Goal: Transaction & Acquisition: Purchase product/service

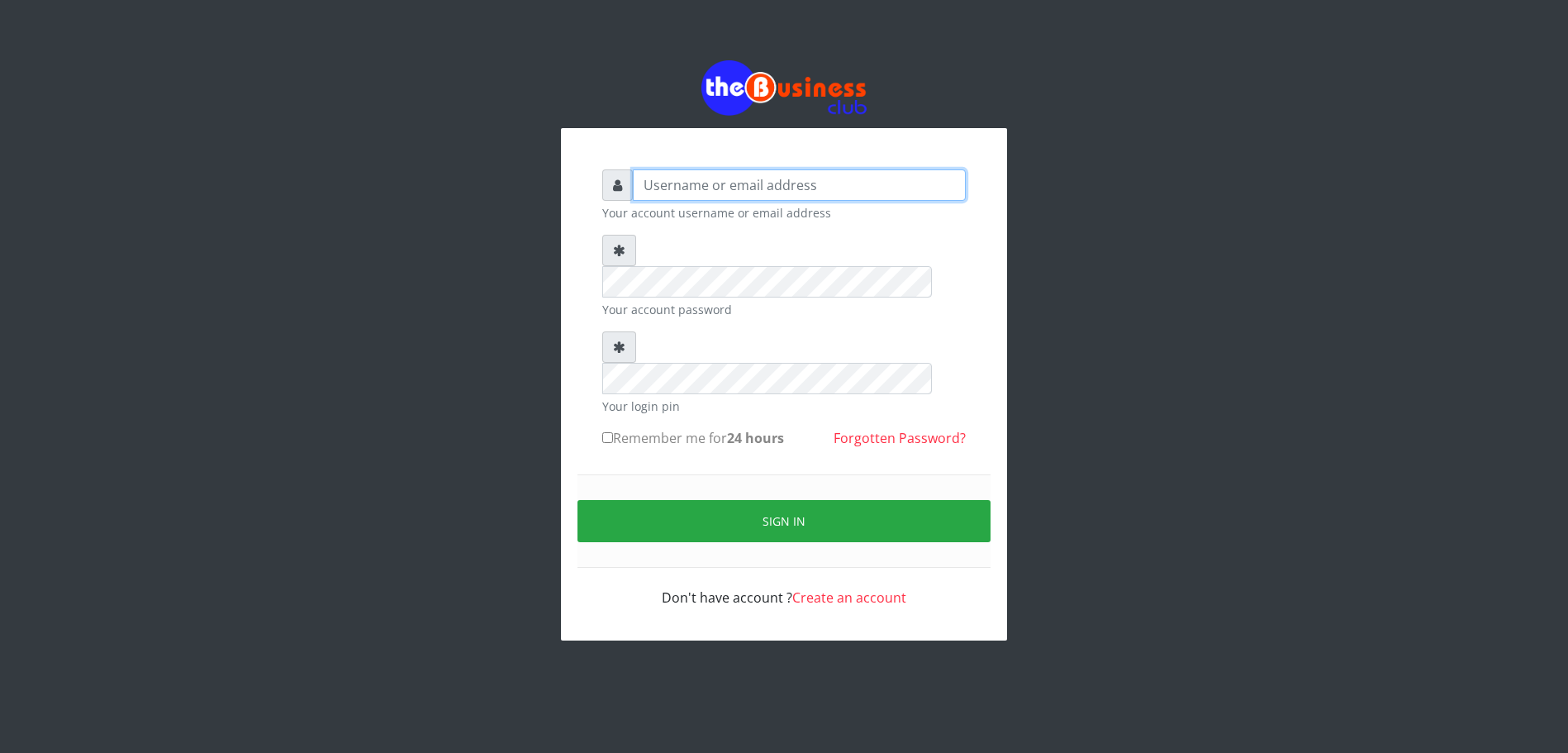
type input "DIACLEF"
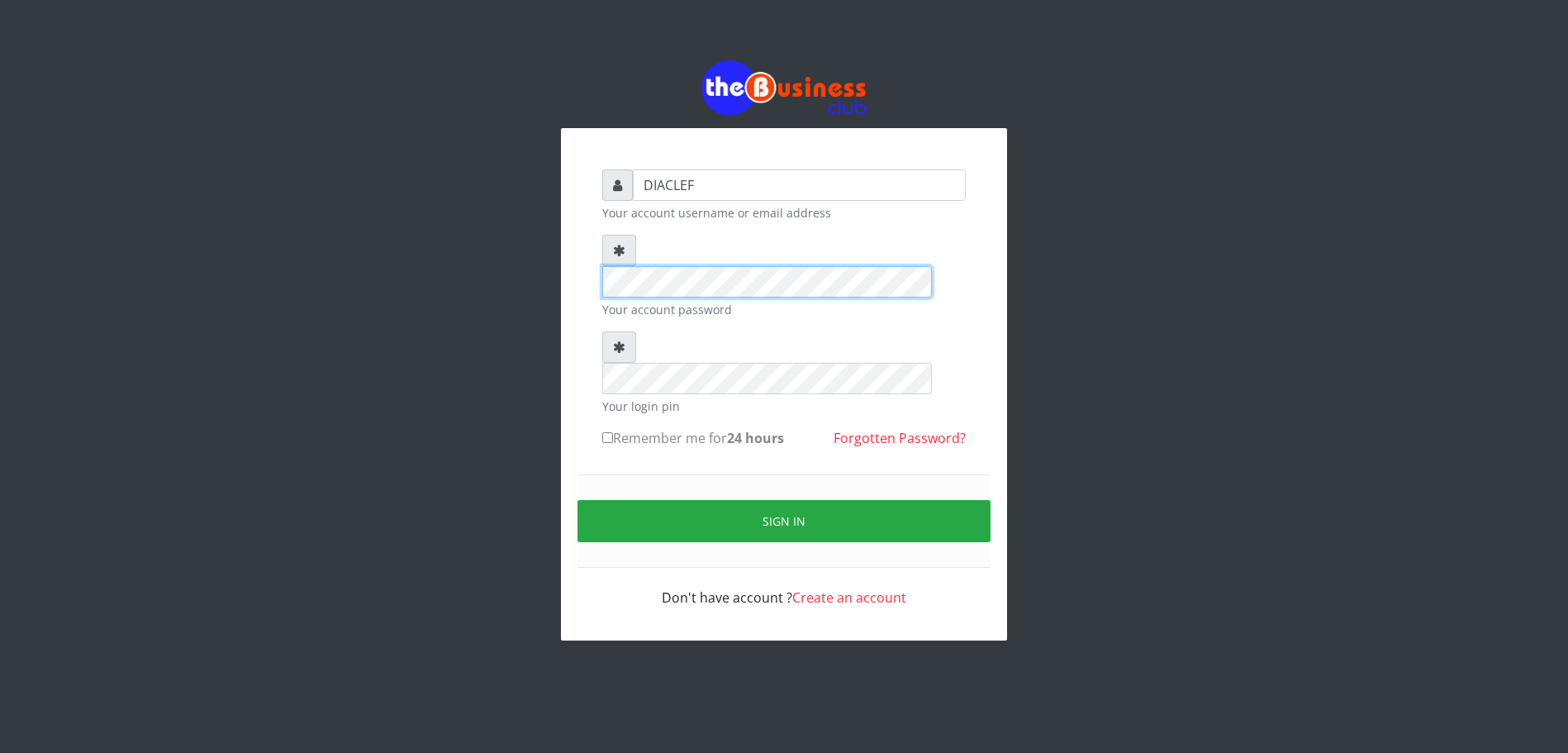
click at [557, 250] on div "DIACLEF Your account username or email address Your account password Your login…" at bounding box center [784, 350] width 942 height 701
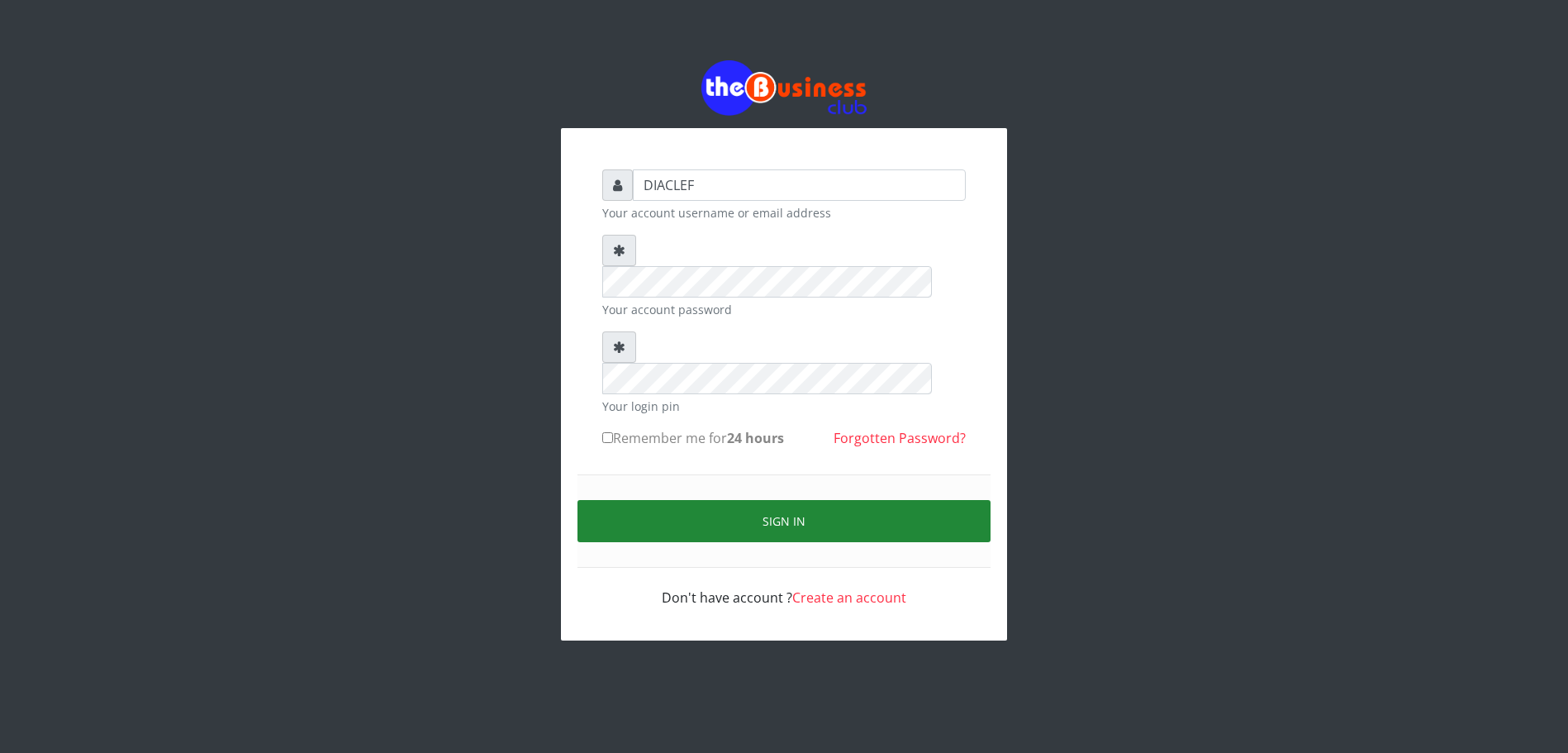
click at [705, 500] on button "Sign in" at bounding box center [784, 520] width 413 height 42
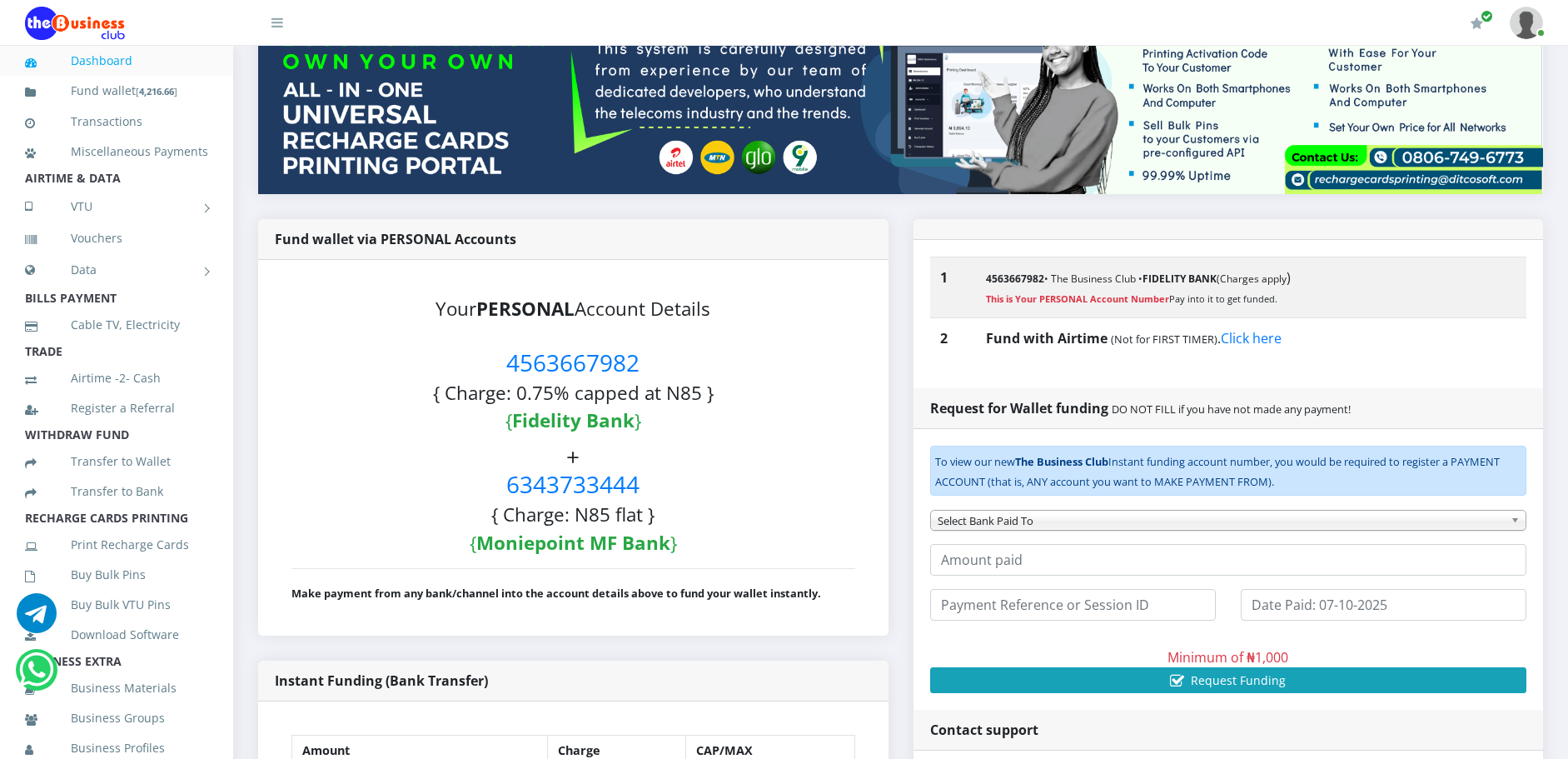
scroll to position [225, 0]
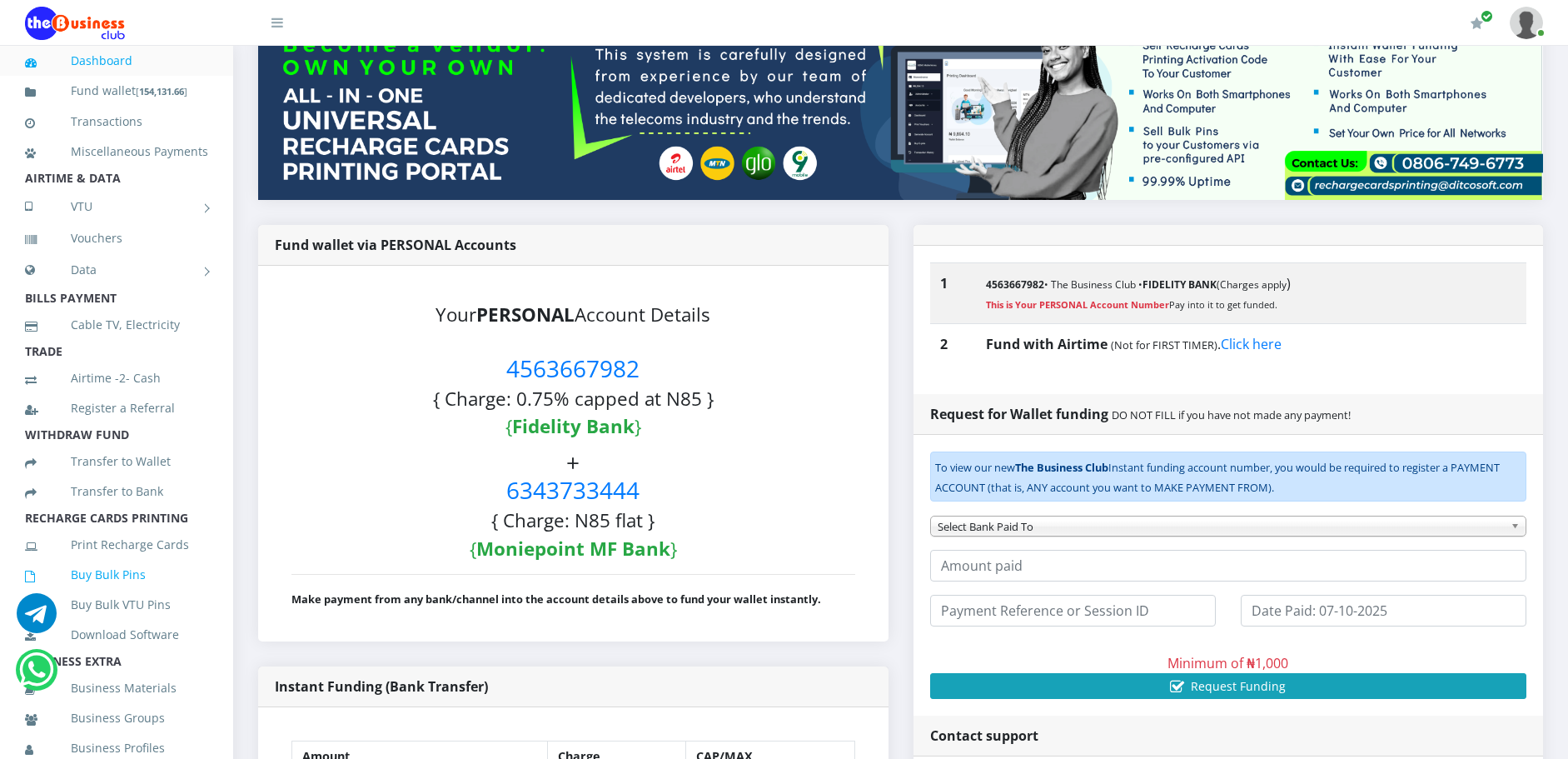
click at [94, 594] on link "Buy Bulk Pins" at bounding box center [117, 575] width 183 height 39
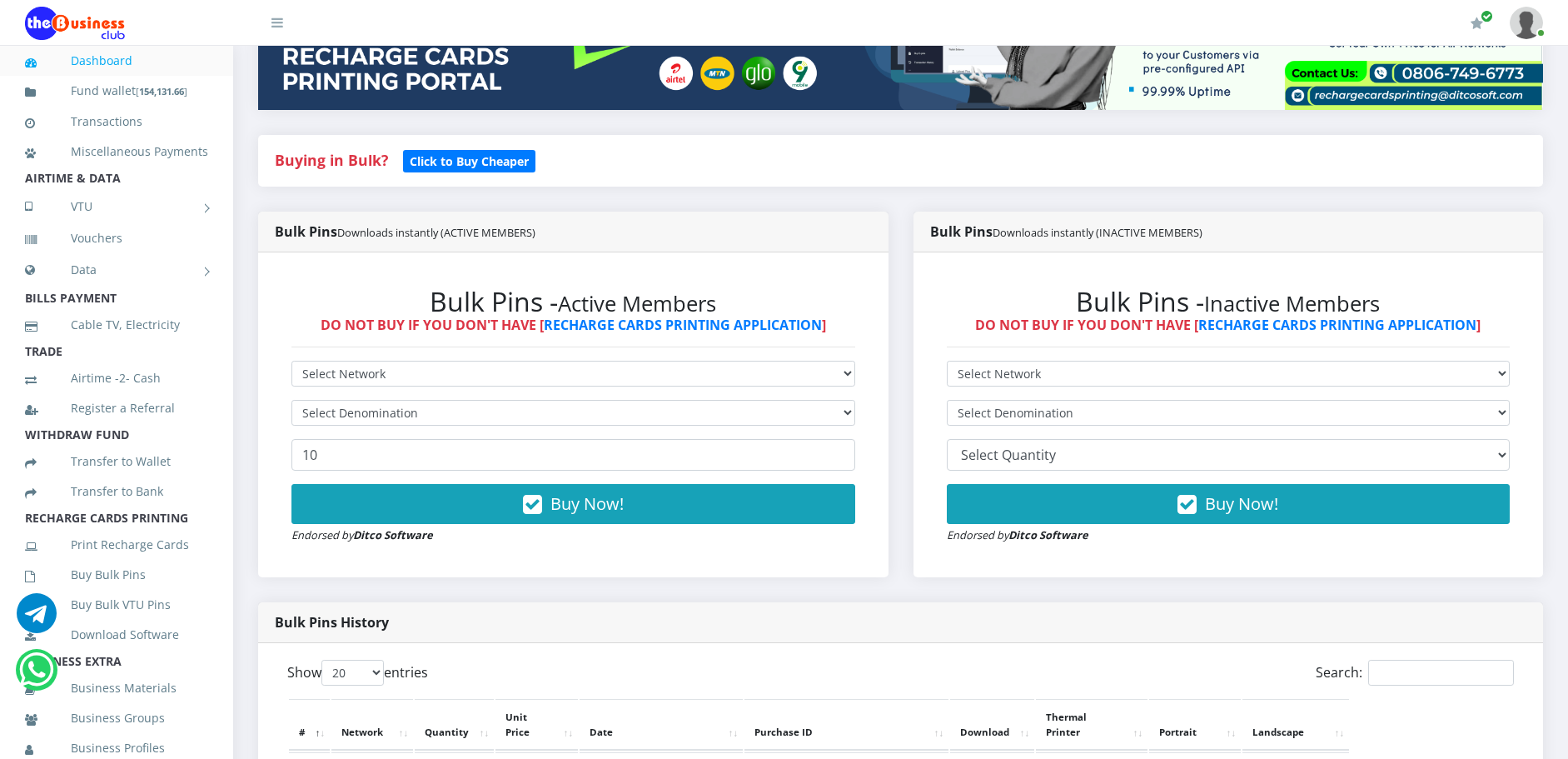
scroll to position [417, 0]
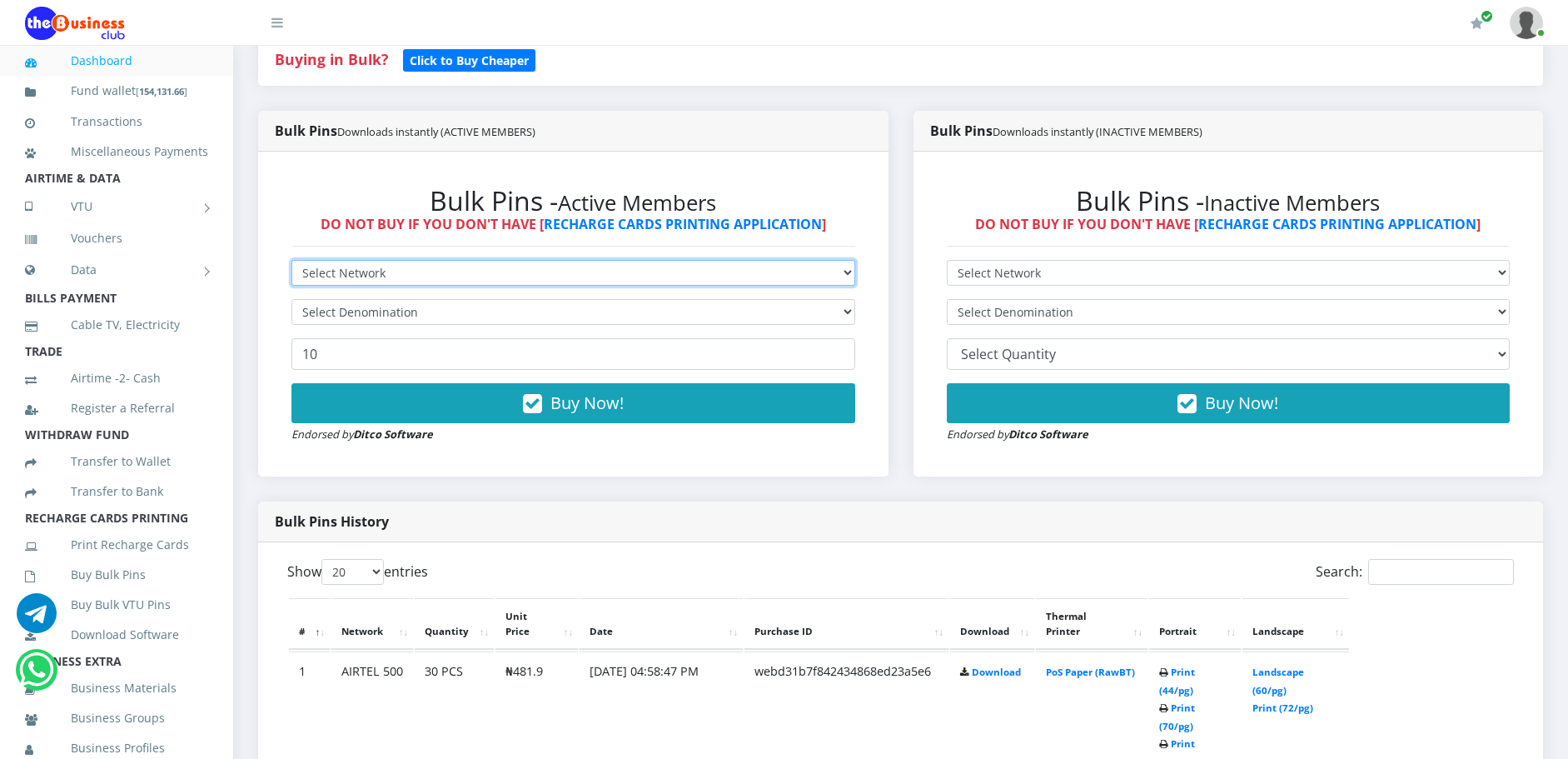
click at [512, 265] on select "Select Network MTN Globacom 9Mobile Airtel" at bounding box center [574, 272] width 564 height 26
select select "MTN"
click at [292, 260] on select "Select Network MTN Globacom 9Mobile Airtel" at bounding box center [574, 272] width 564 height 26
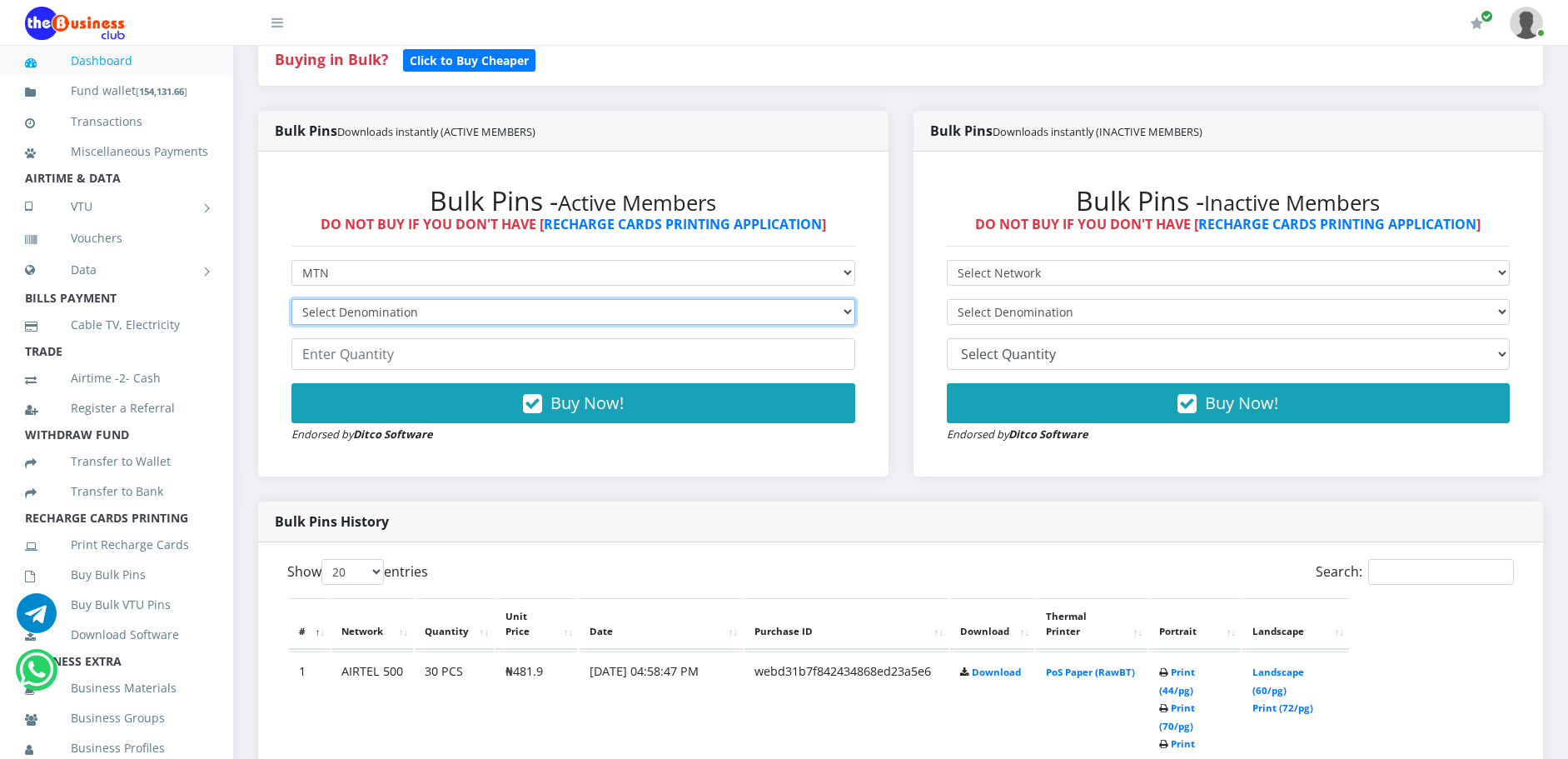
drag, startPoint x: 435, startPoint y: 315, endPoint x: 431, endPoint y: 323, distance: 8.9
click at [435, 315] on select "Select Denomination" at bounding box center [574, 312] width 564 height 26
select select "484.95-500"
click at [292, 299] on select "Select Denomination MTN NGN100 - ₦96.99 MTN NGN200 - ₦193.98 MTN NGN400 - ₦387.…" at bounding box center [574, 312] width 564 height 26
click at [411, 354] on input "number" at bounding box center [574, 354] width 564 height 31
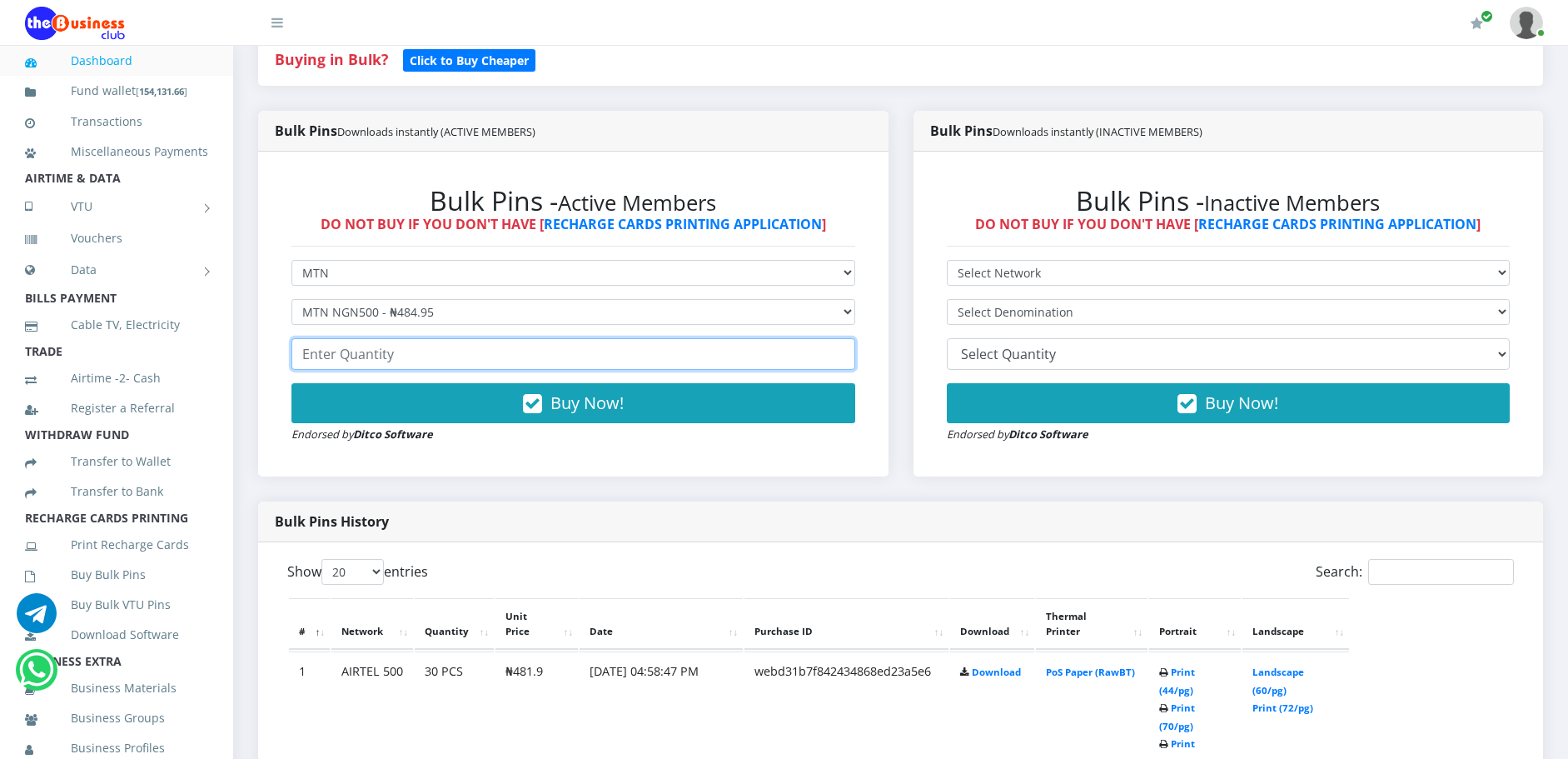
click at [375, 360] on input "number" at bounding box center [574, 354] width 564 height 31
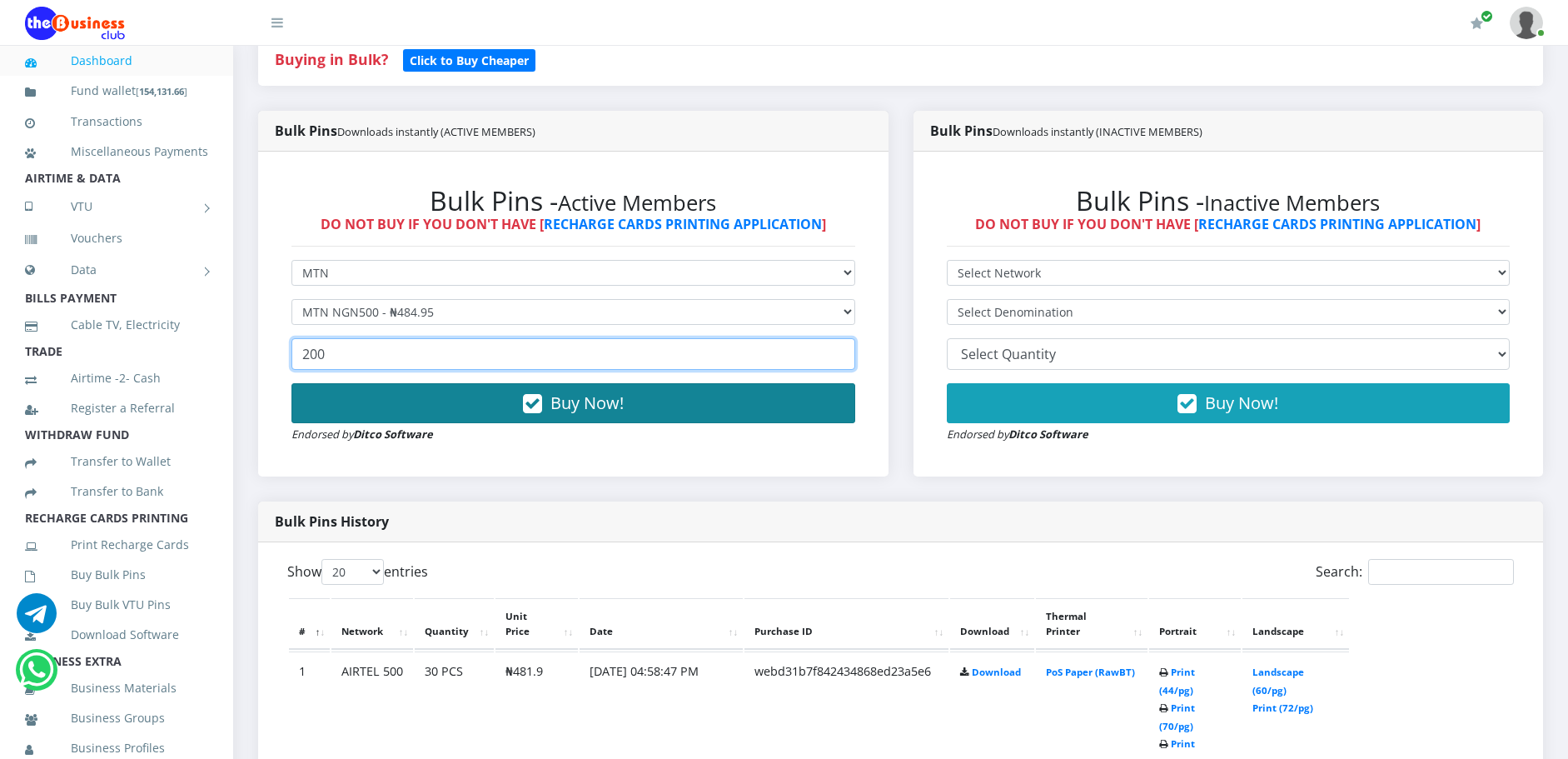
type input "200"
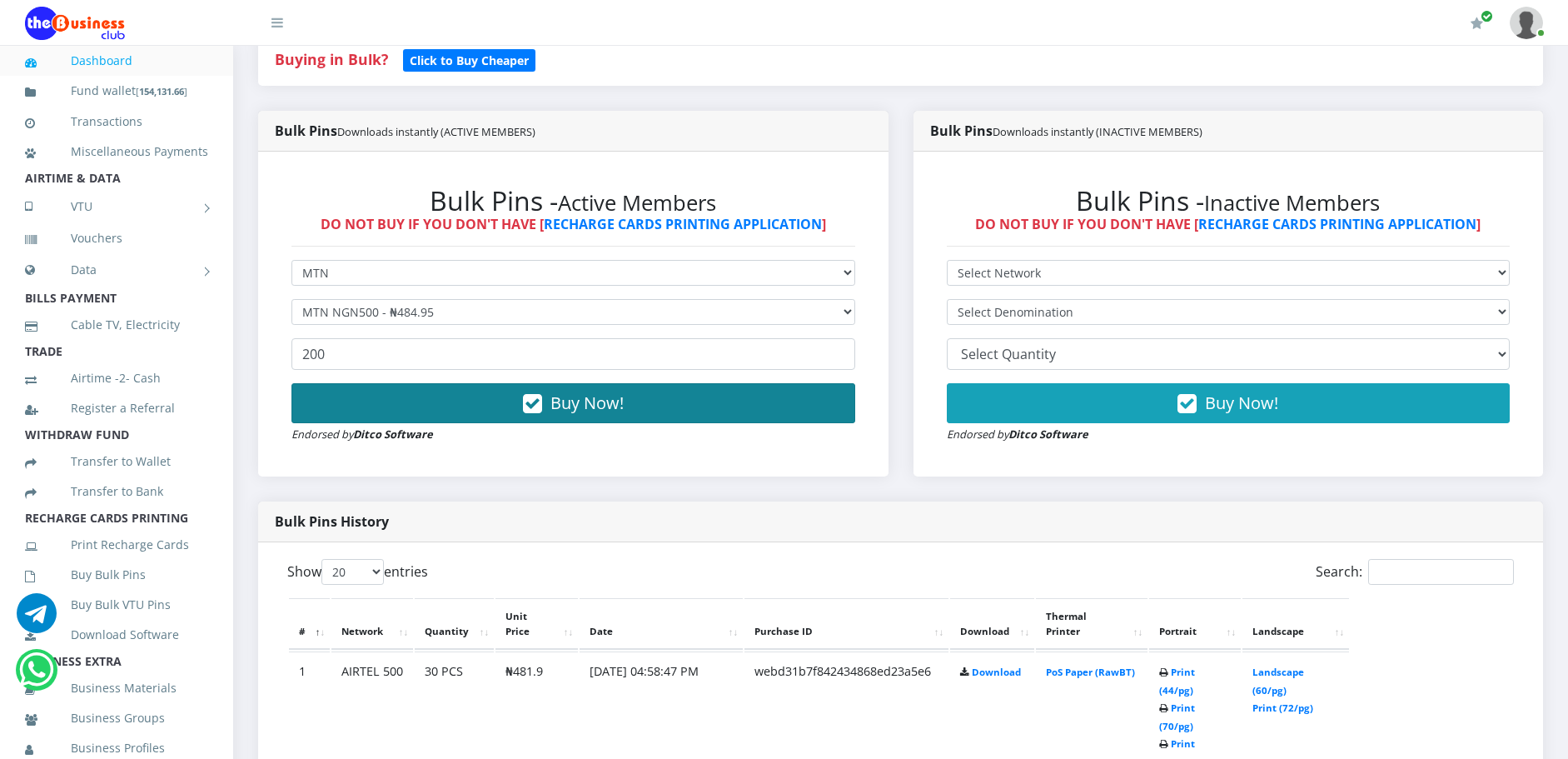
click at [475, 402] on button "Buy Now!" at bounding box center [574, 403] width 564 height 40
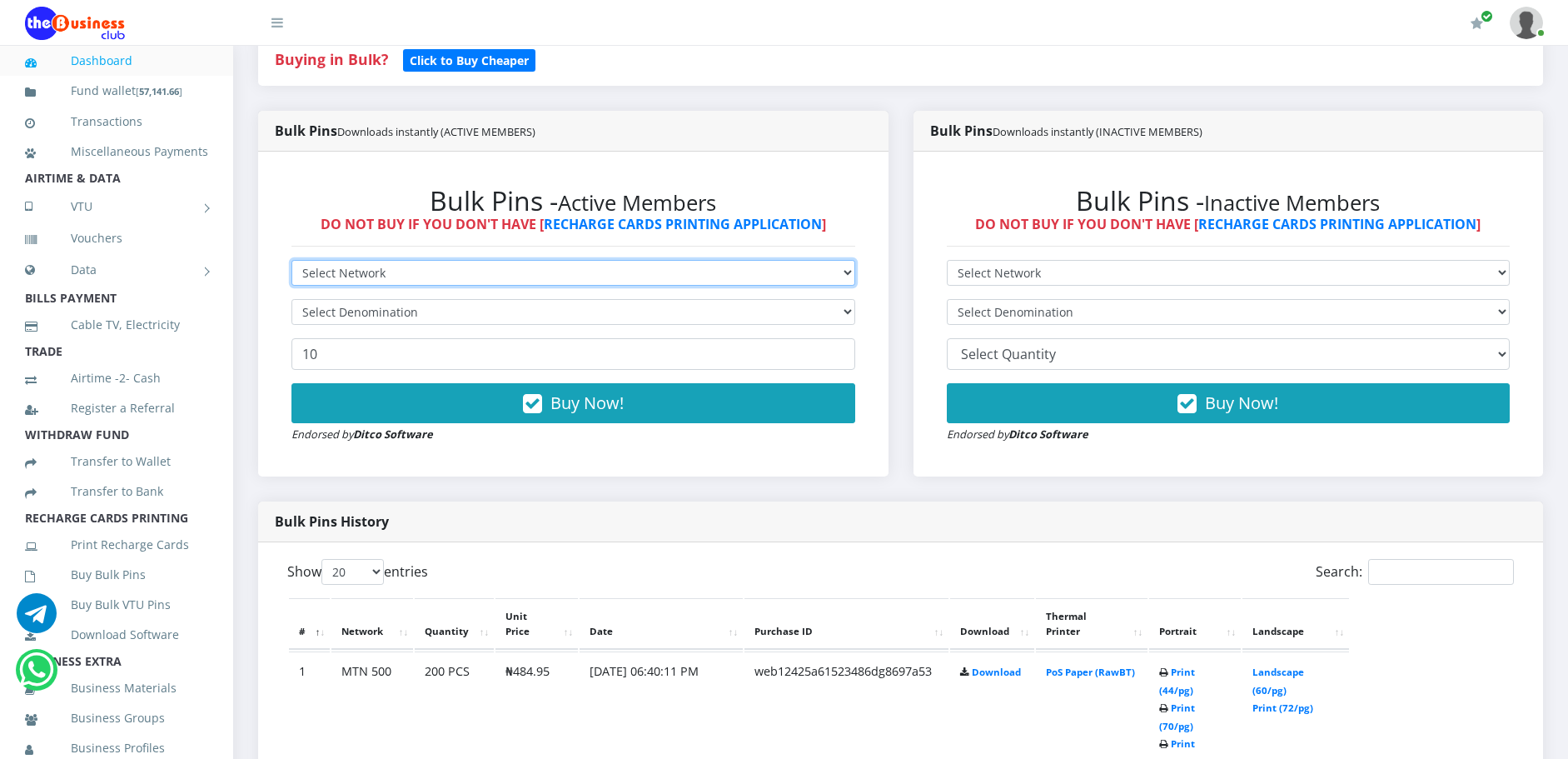
click at [374, 266] on select "Select Network MTN Globacom 9Mobile Airtel" at bounding box center [574, 272] width 564 height 26
select select "Airtel"
click at [292, 260] on select "Select Network MTN Globacom 9Mobile Airtel" at bounding box center [574, 272] width 564 height 26
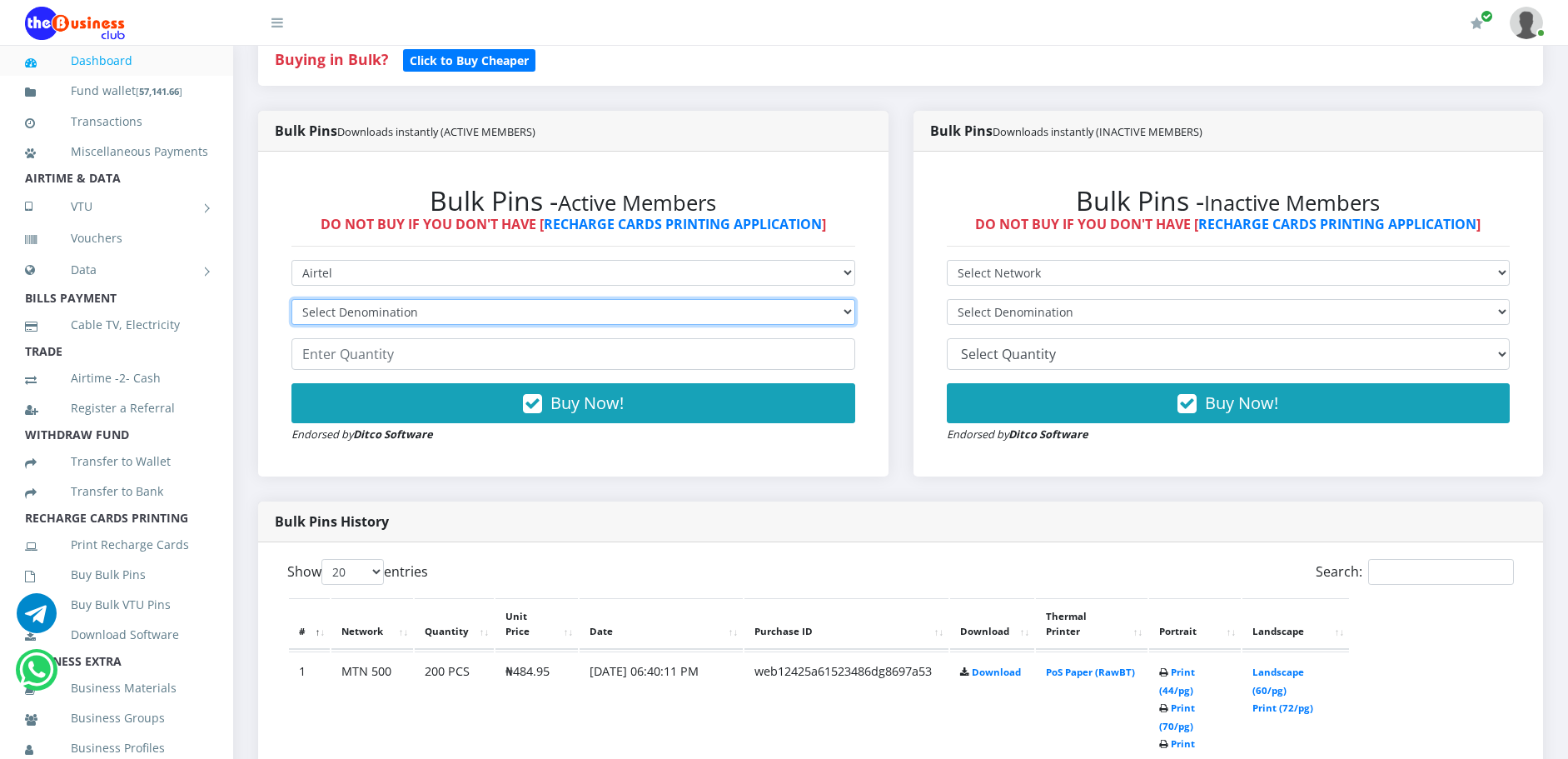
click at [366, 305] on select "Select Denomination Airtel NGN100 - ₦96.38 Airtel NGN200 - ₦192.76 Airtel NGN50…" at bounding box center [574, 312] width 564 height 26
select select "192.76-200"
click at [292, 299] on select "Select Denomination Airtel NGN100 - ₦96.38 Airtel NGN200 - ₦192.76 Airtel NGN50…" at bounding box center [574, 312] width 564 height 26
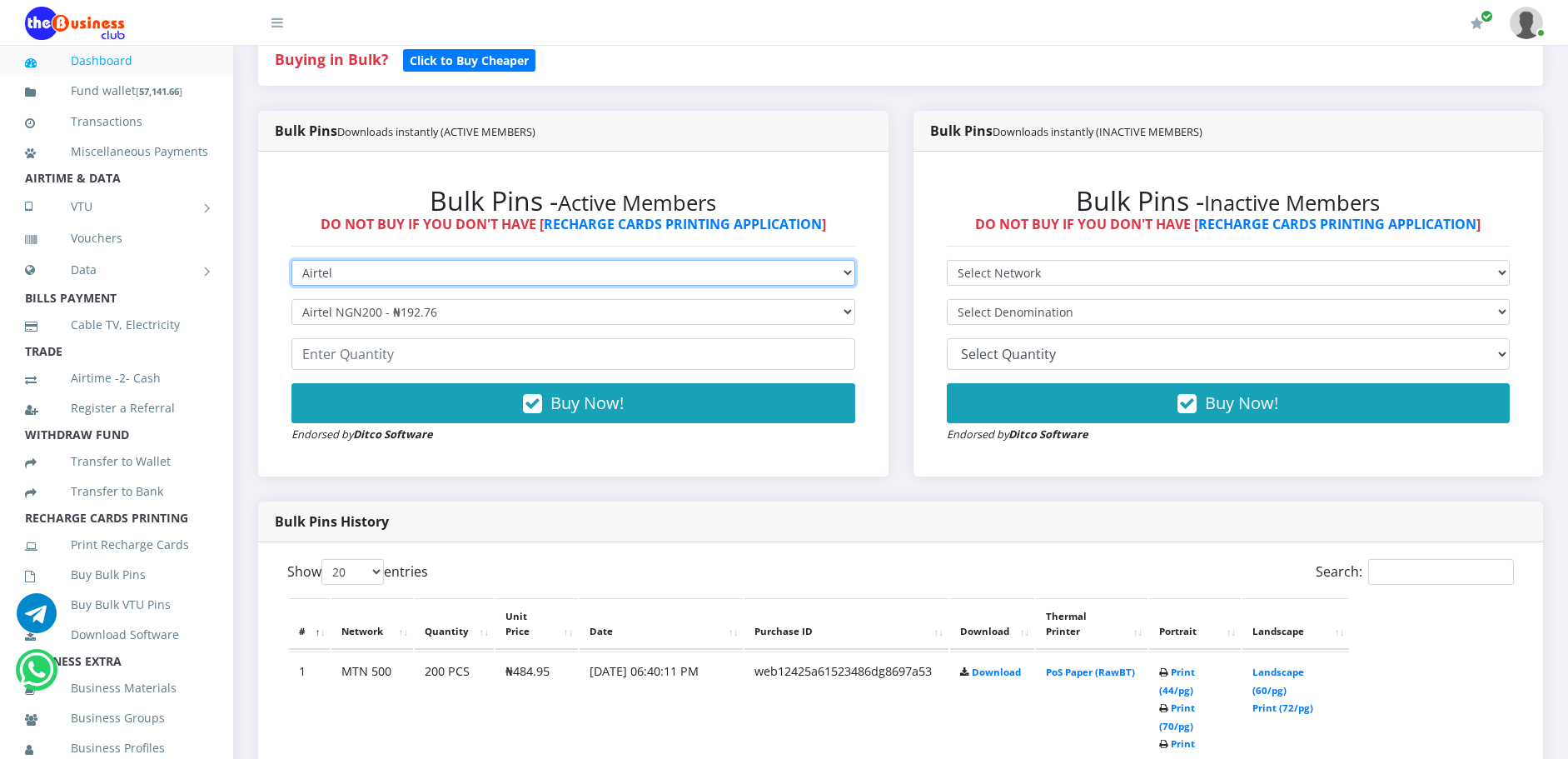
click at [360, 270] on select "Select Network MTN Globacom 9Mobile Airtel" at bounding box center [574, 272] width 564 height 26
click at [361, 270] on select "Select Network MTN Globacom 9Mobile Airtel" at bounding box center [574, 272] width 564 height 26
click at [362, 276] on select "Select Network MTN Globacom 9Mobile Airtel" at bounding box center [574, 272] width 564 height 26
click at [364, 278] on select "Select Network MTN Globacom 9Mobile Airtel" at bounding box center [574, 272] width 564 height 26
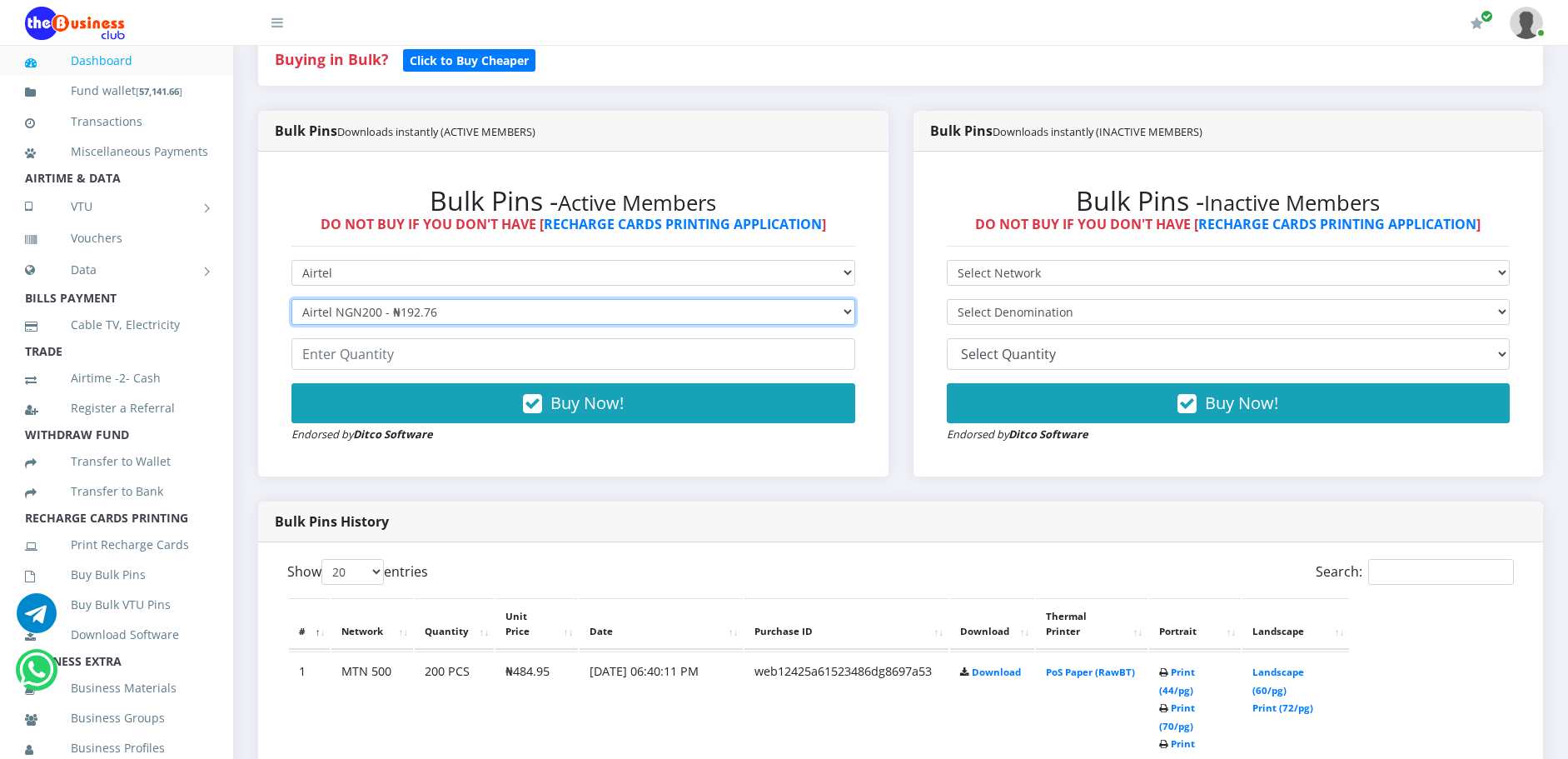
click at [359, 312] on select "Select Denomination Airtel NGN100 - ₦96.38 Airtel NGN200 - ₦192.76 Airtel NGN50…" at bounding box center [574, 312] width 564 height 26
click at [359, 311] on select "Select Denomination Airtel NGN100 - ₦96.38 Airtel NGN200 - ₦192.76 Airtel NGN50…" at bounding box center [574, 312] width 564 height 26
click at [350, 355] on input "number" at bounding box center [574, 354] width 564 height 31
type input "100"
drag, startPoint x: 391, startPoint y: 360, endPoint x: 248, endPoint y: 340, distance: 144.4
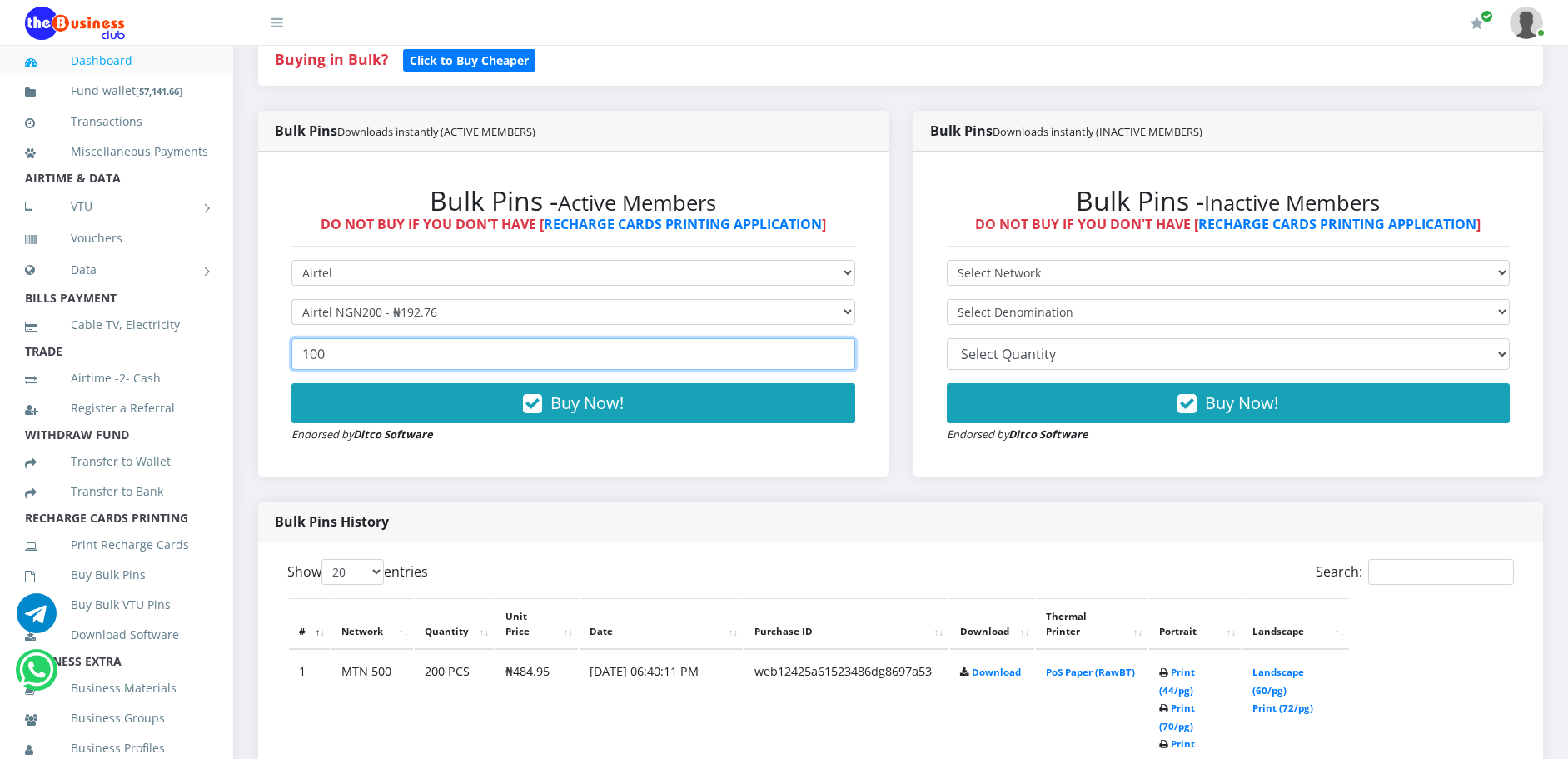
click at [248, 340] on div "Bulk Pins Downloads instantly (ACTIVE MEMBERS) Bulk Pins - Active Members DO NO…" at bounding box center [574, 306] width 656 height 392
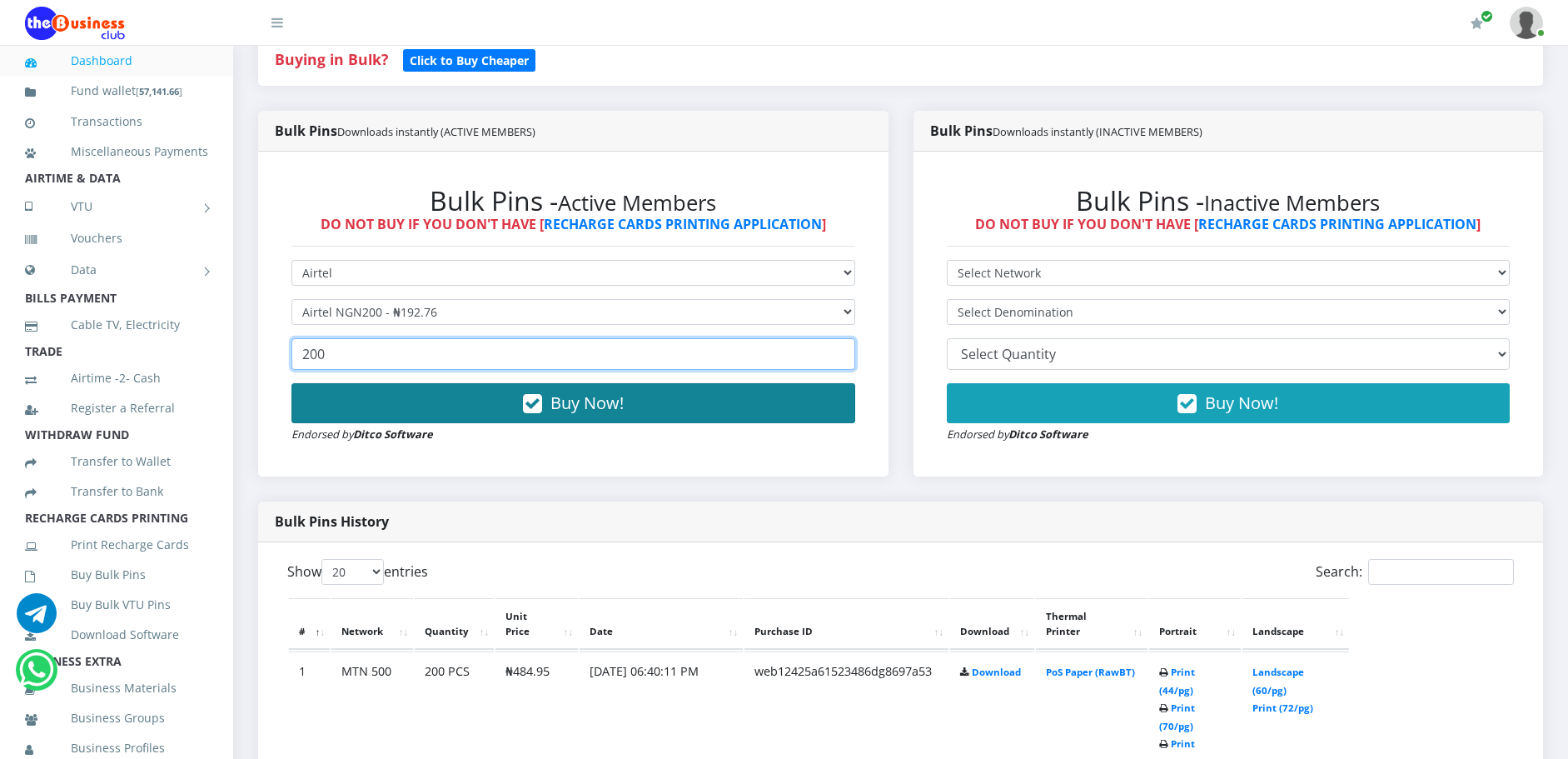
type input "200"
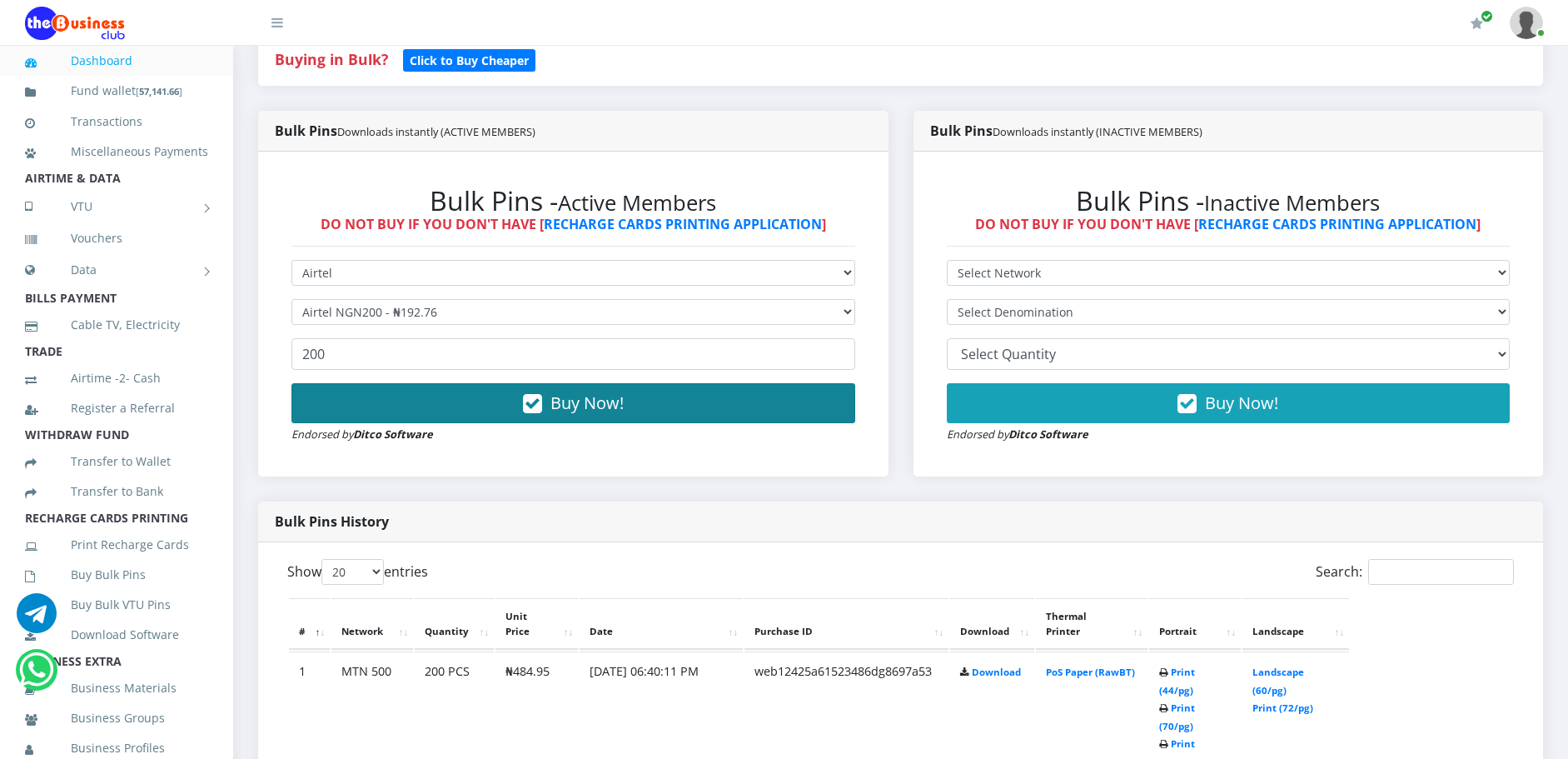
click at [373, 403] on button "Buy Now!" at bounding box center [574, 403] width 564 height 40
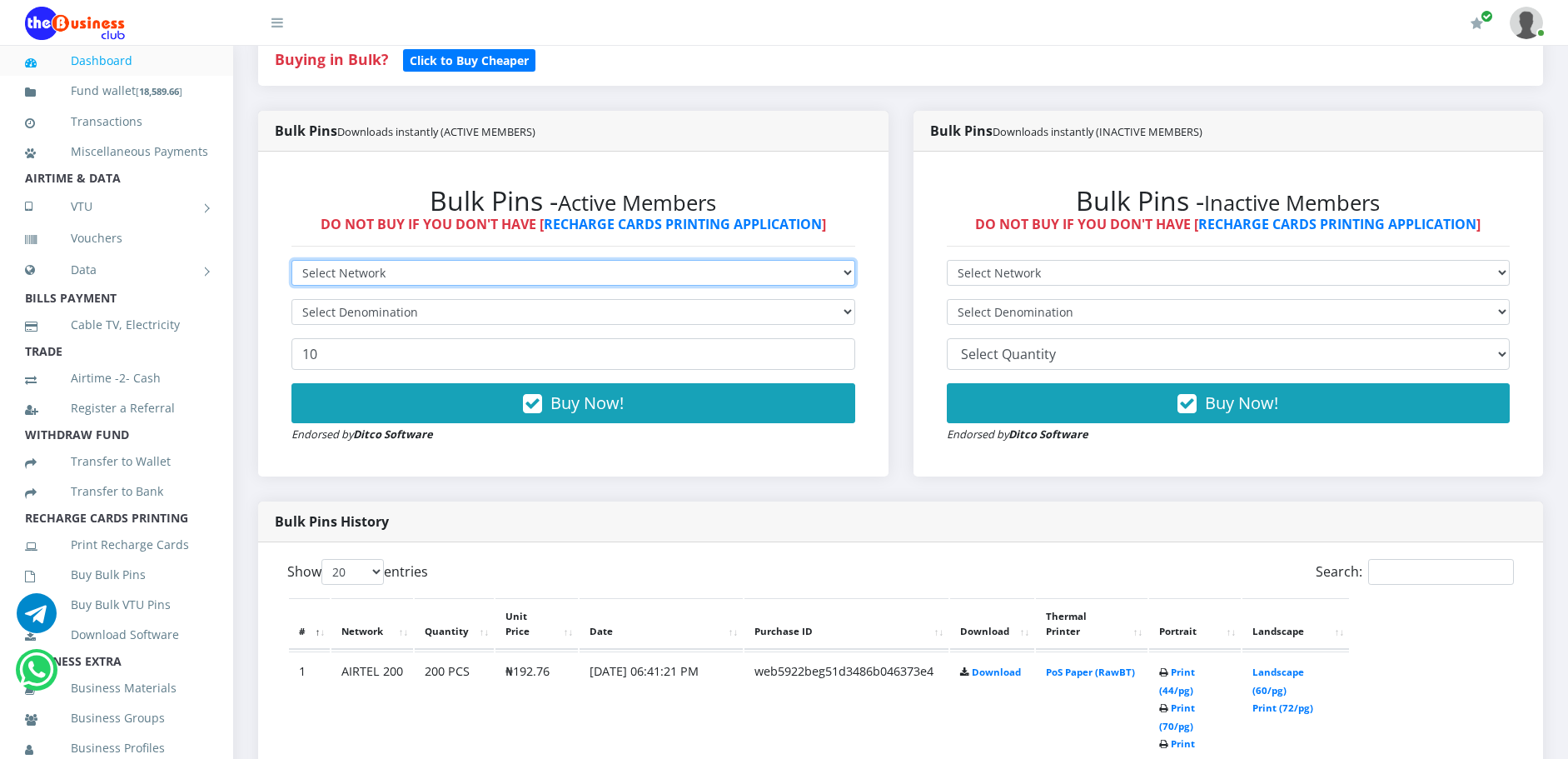
click at [409, 266] on select "Select Network MTN Globacom 9Mobile Airtel" at bounding box center [574, 272] width 564 height 26
select select "Airtel"
click at [292, 260] on select "Select Network MTN Globacom 9Mobile Airtel" at bounding box center [574, 272] width 564 height 26
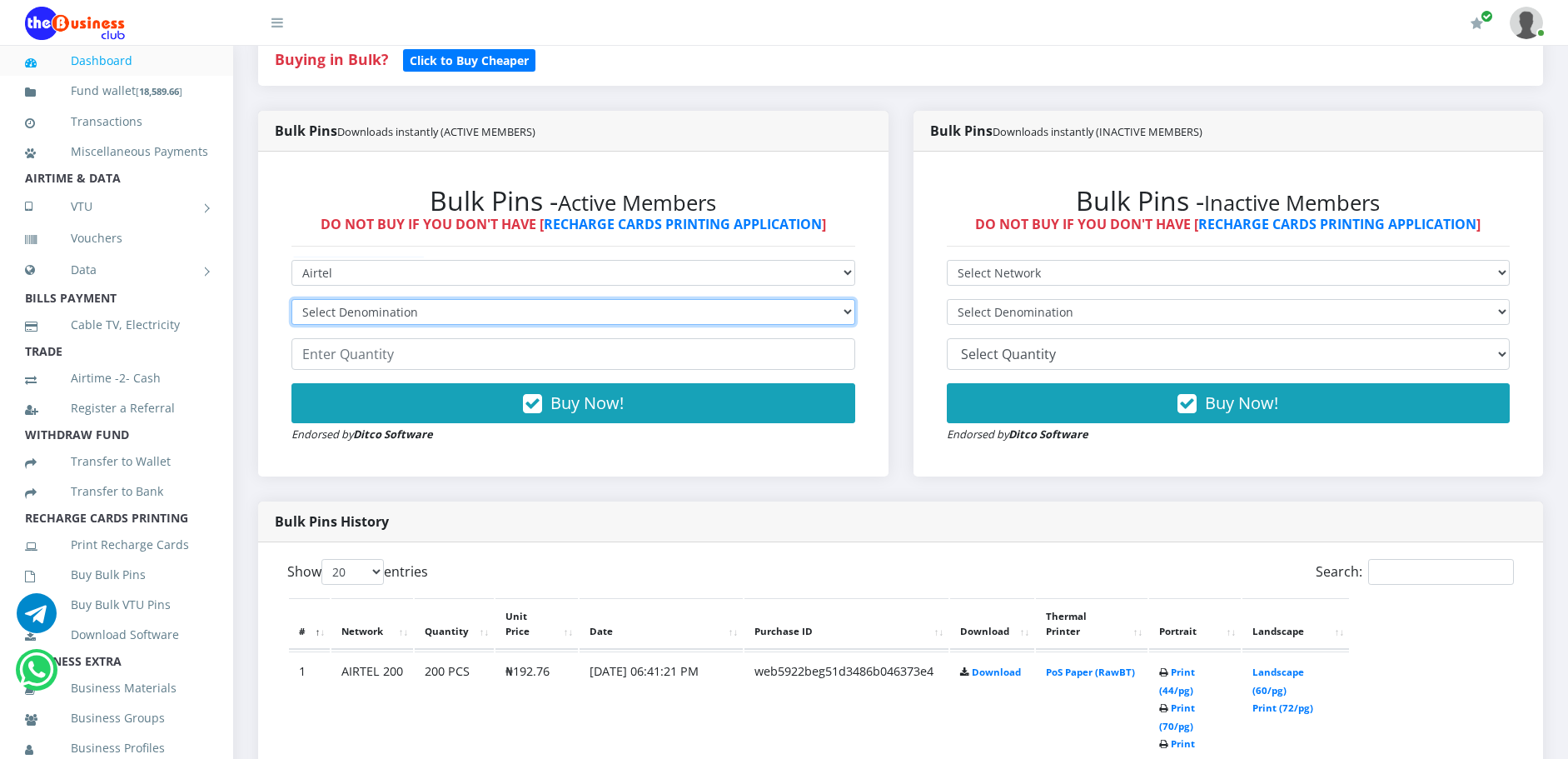
click at [393, 309] on select "Select Denomination Airtel NGN100 - ₦96.38 Airtel NGN200 - ₦192.76 Airtel NGN50…" at bounding box center [574, 312] width 564 height 26
select select "481.9-500"
click at [292, 299] on select "Select Denomination Airtel NGN100 - ₦96.38 Airtel NGN200 - ₦192.76 Airtel NGN50…" at bounding box center [574, 312] width 564 height 26
click at [391, 359] on input "number" at bounding box center [574, 354] width 564 height 31
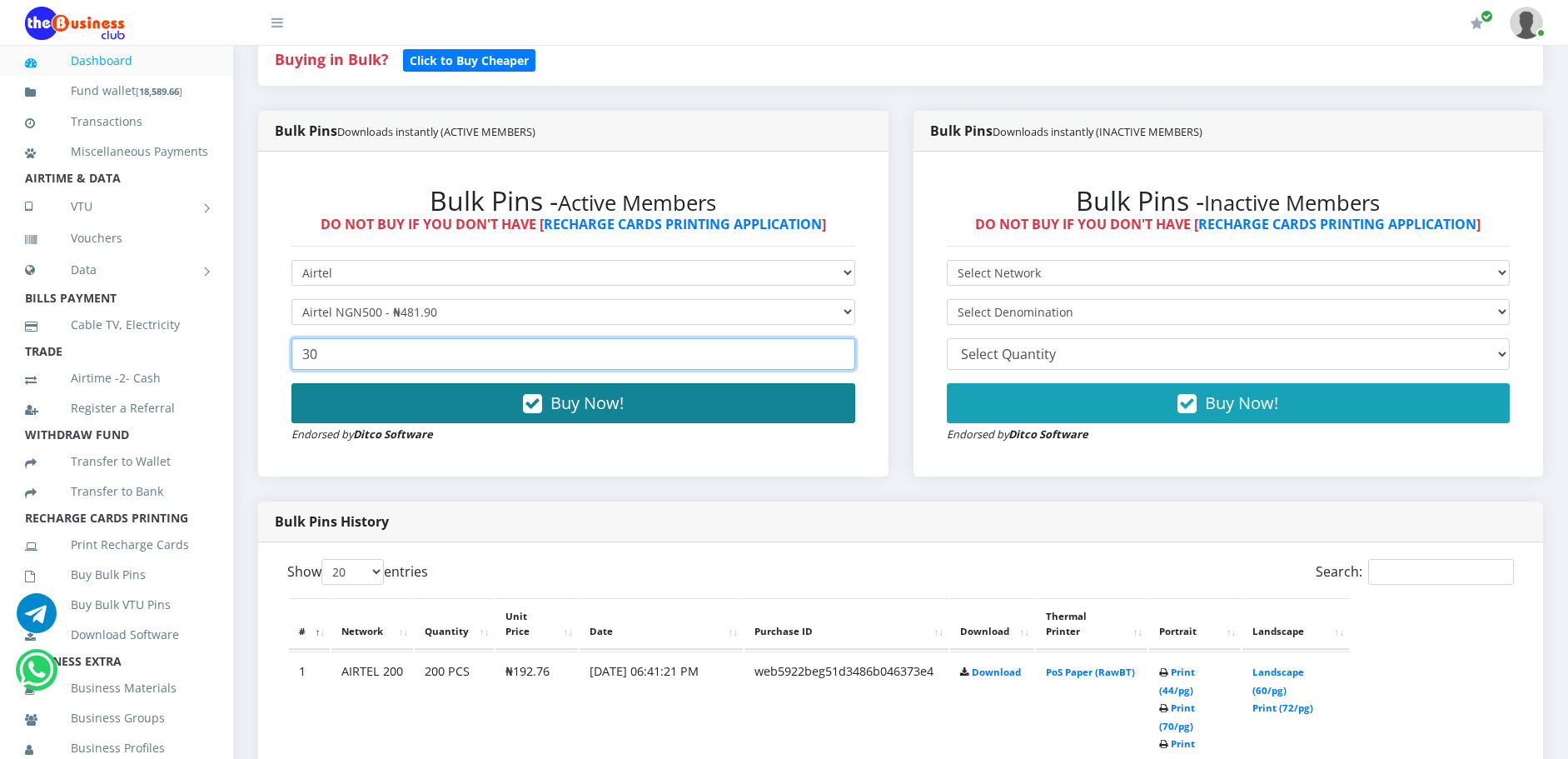
type input "30"
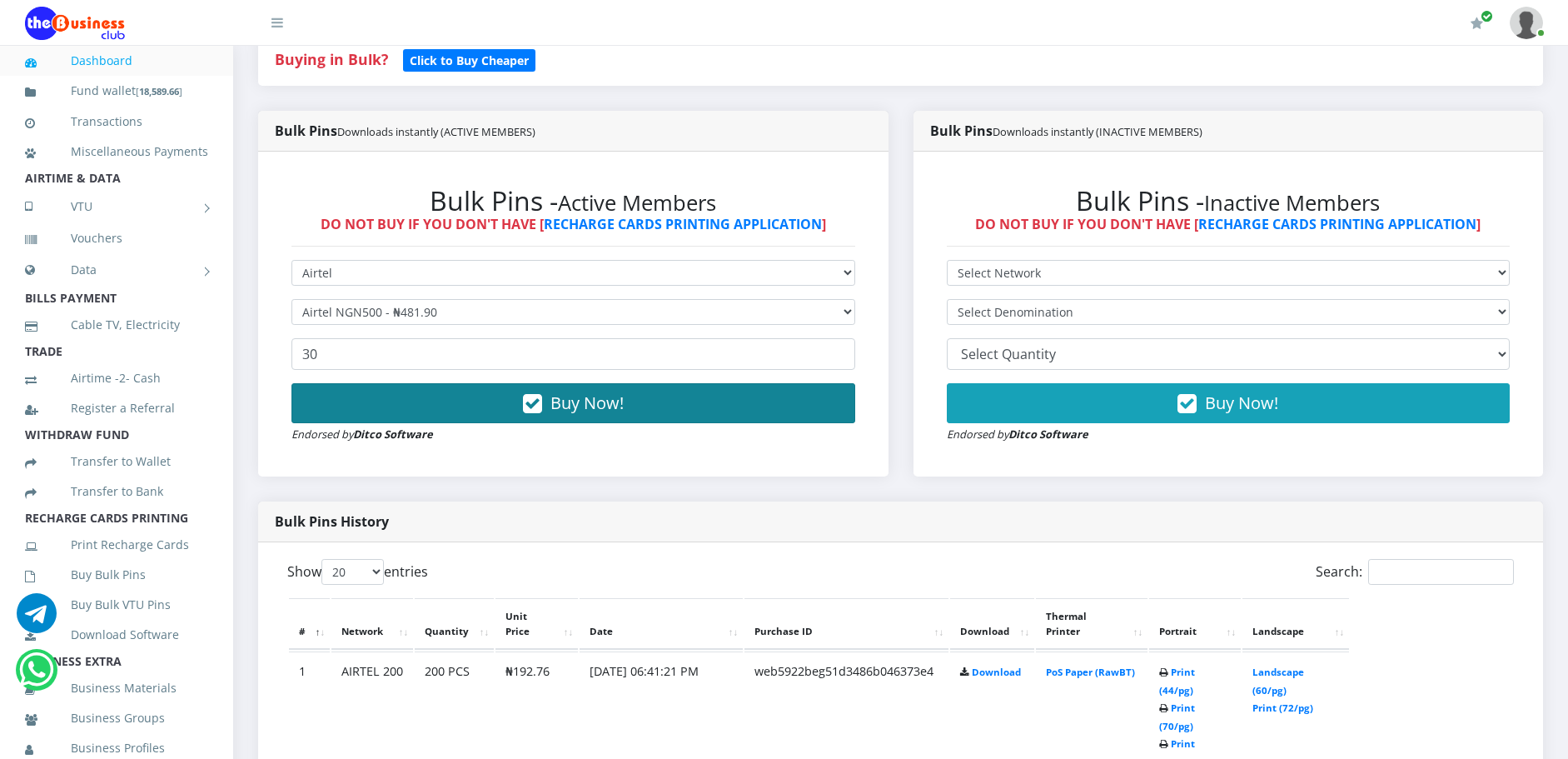
click at [427, 411] on button "Buy Now!" at bounding box center [574, 403] width 564 height 40
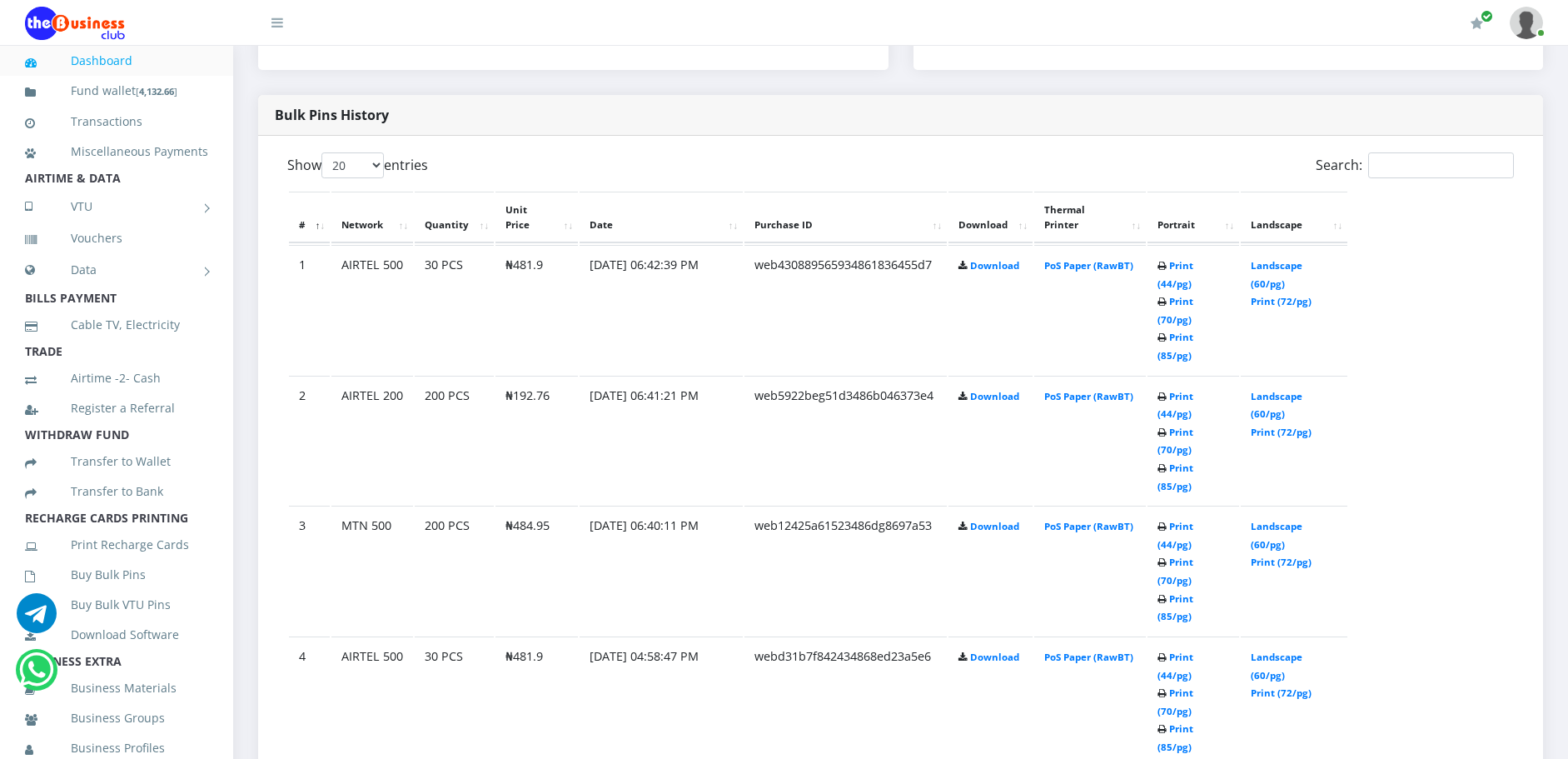
scroll to position [810, 0]
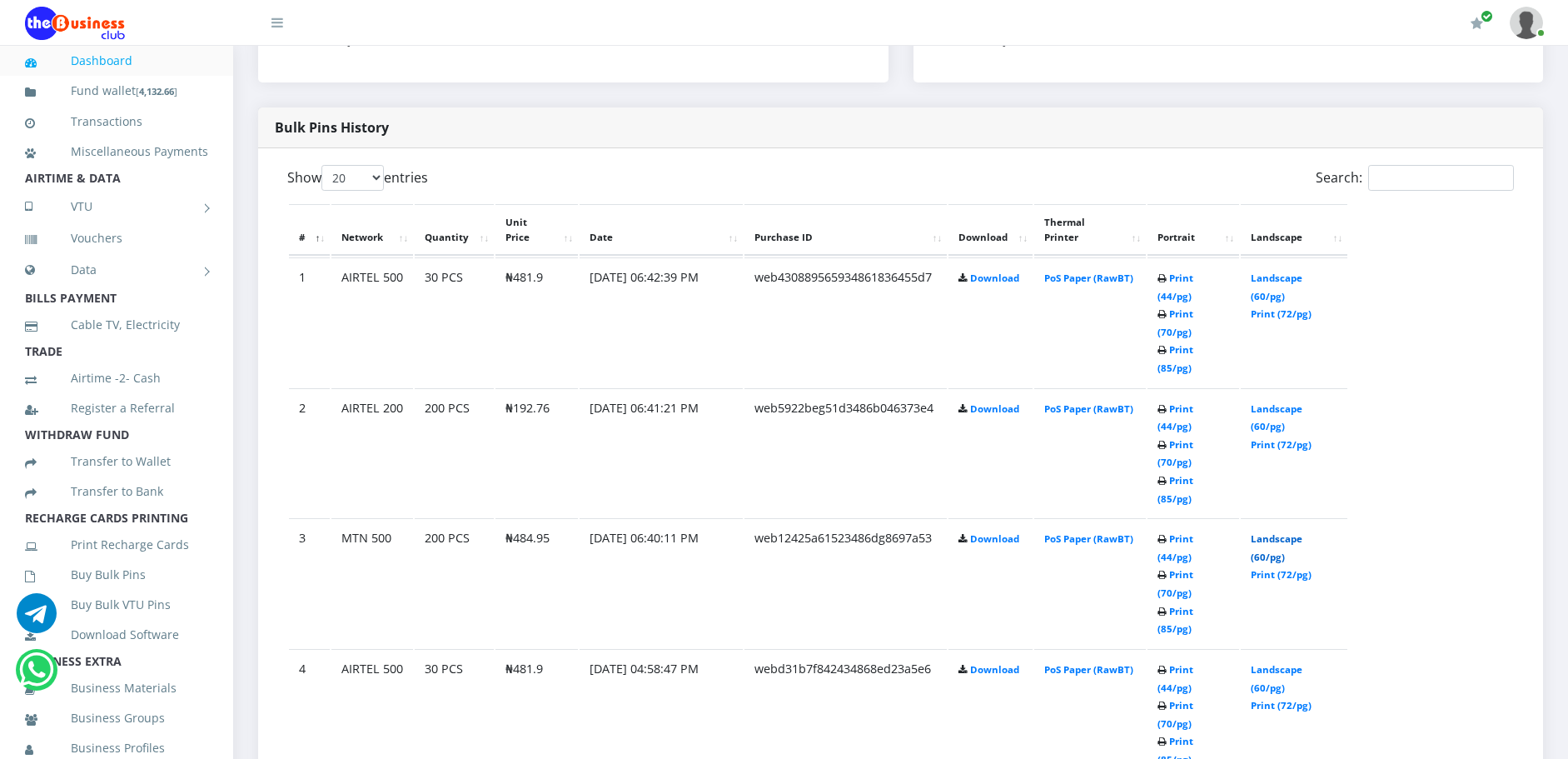
click at [1290, 533] on link "Landscape (60/pg)" at bounding box center [1277, 548] width 52 height 31
click at [1265, 402] on link "Landscape (60/pg)" at bounding box center [1277, 418] width 52 height 31
click at [1297, 271] on link "Landscape (60/pg)" at bounding box center [1277, 287] width 52 height 31
